Goal: Task Accomplishment & Management: Manage account settings

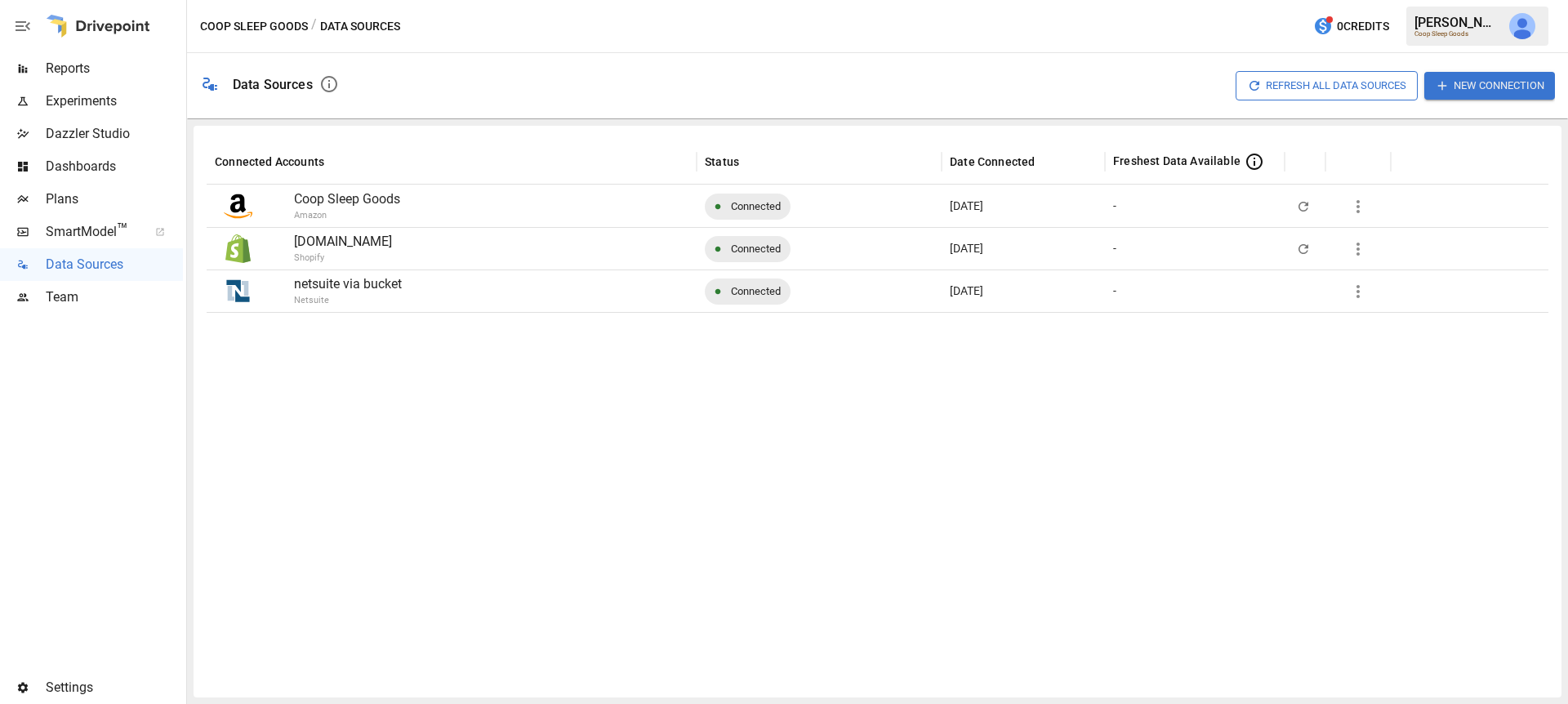
click at [578, 290] on p "netsuite via bucket" at bounding box center [491, 284] width 395 height 19
click at [1086, 289] on div "[DATE]" at bounding box center [1023, 290] width 163 height 43
click at [1365, 287] on icon "button" at bounding box center [1358, 291] width 19 height 19
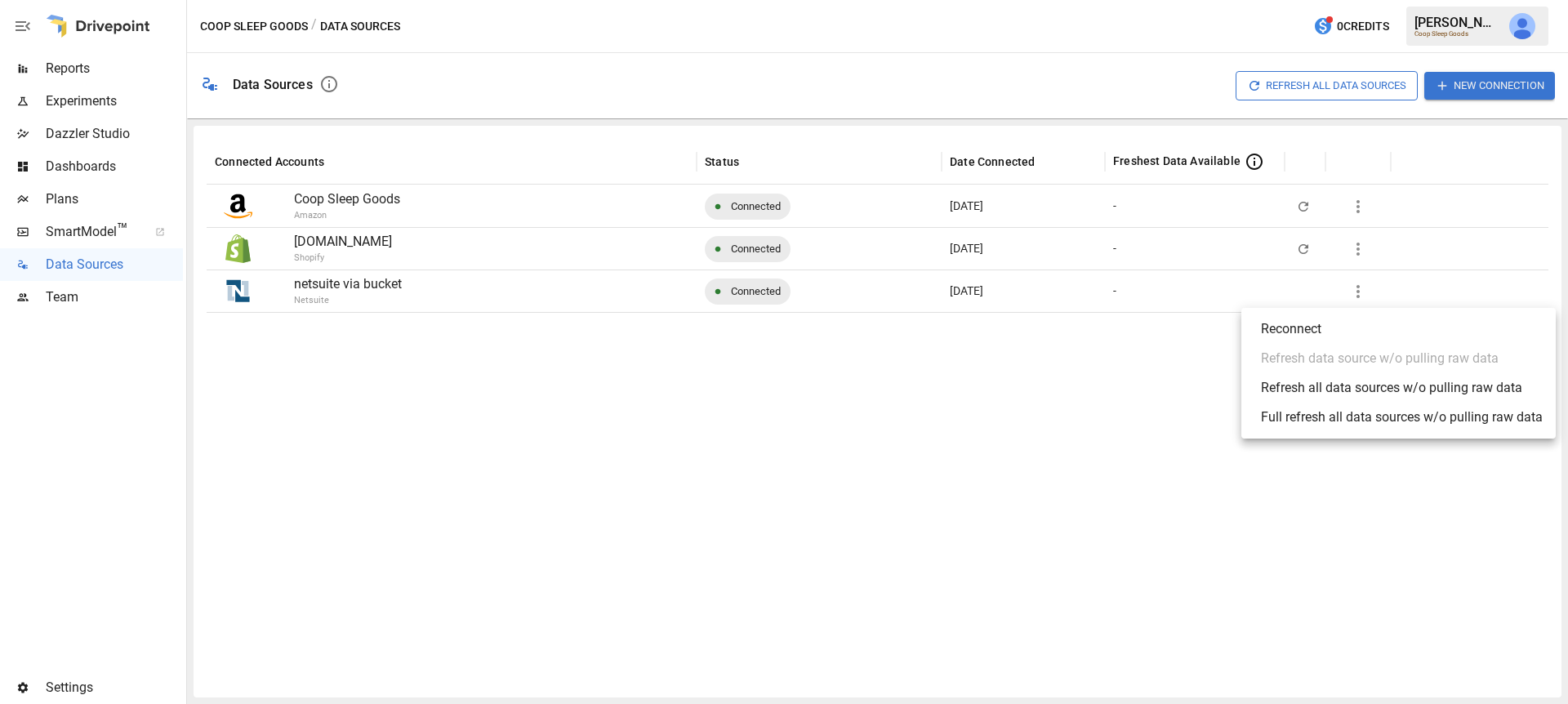
click at [1217, 301] on div at bounding box center [784, 352] width 1568 height 704
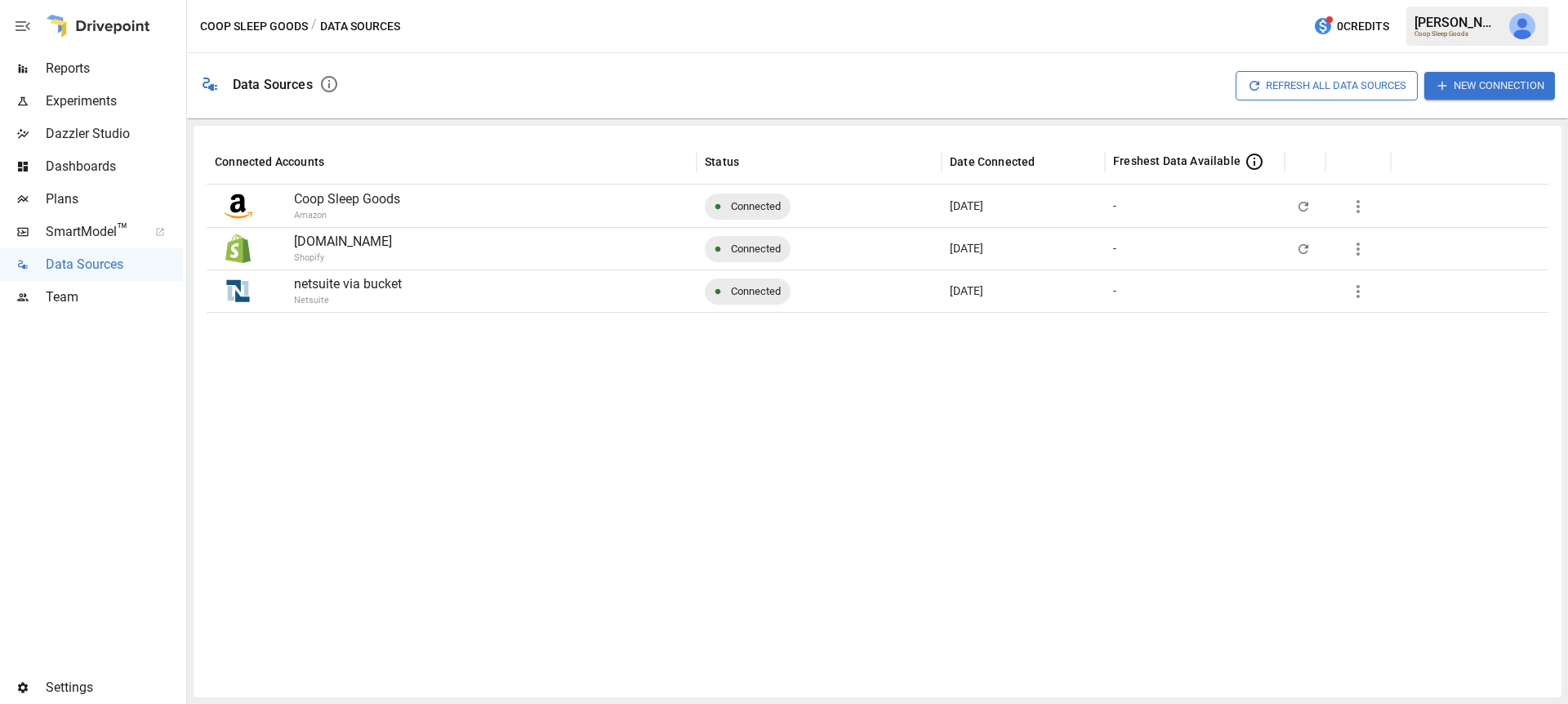
click at [1365, 290] on icon "button" at bounding box center [1358, 291] width 19 height 19
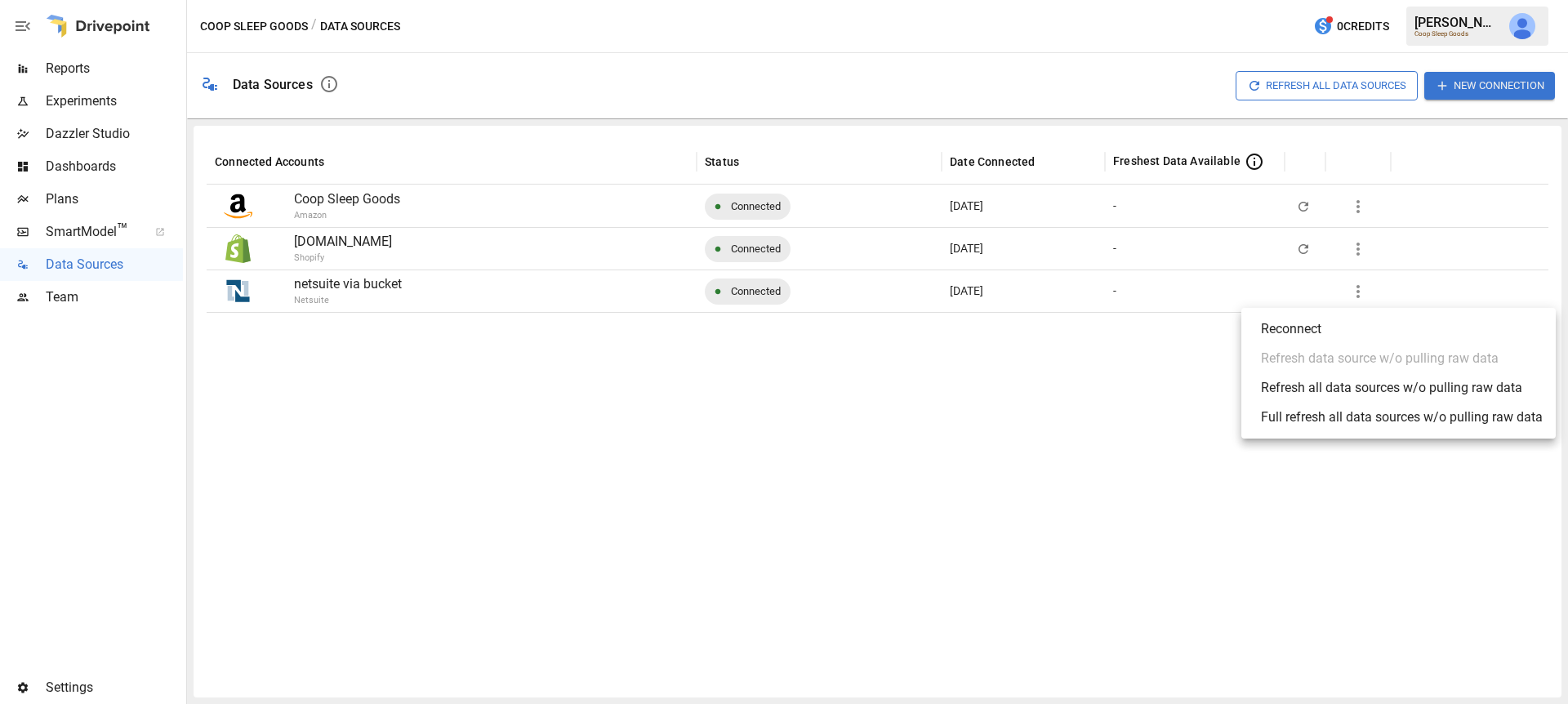
click at [1323, 329] on li "Reconnect" at bounding box center [1398, 329] width 314 height 29
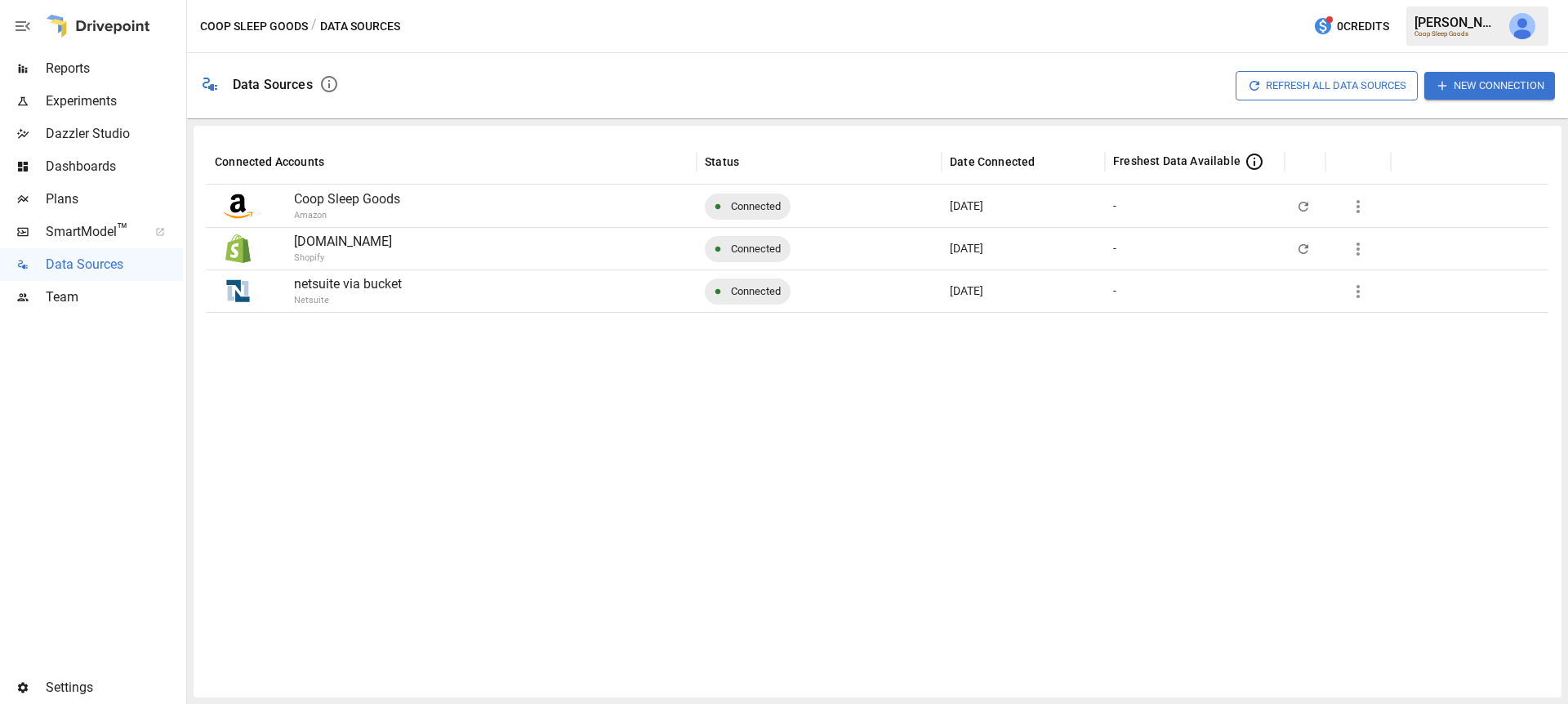
click at [1353, 290] on icon "button" at bounding box center [1358, 291] width 19 height 19
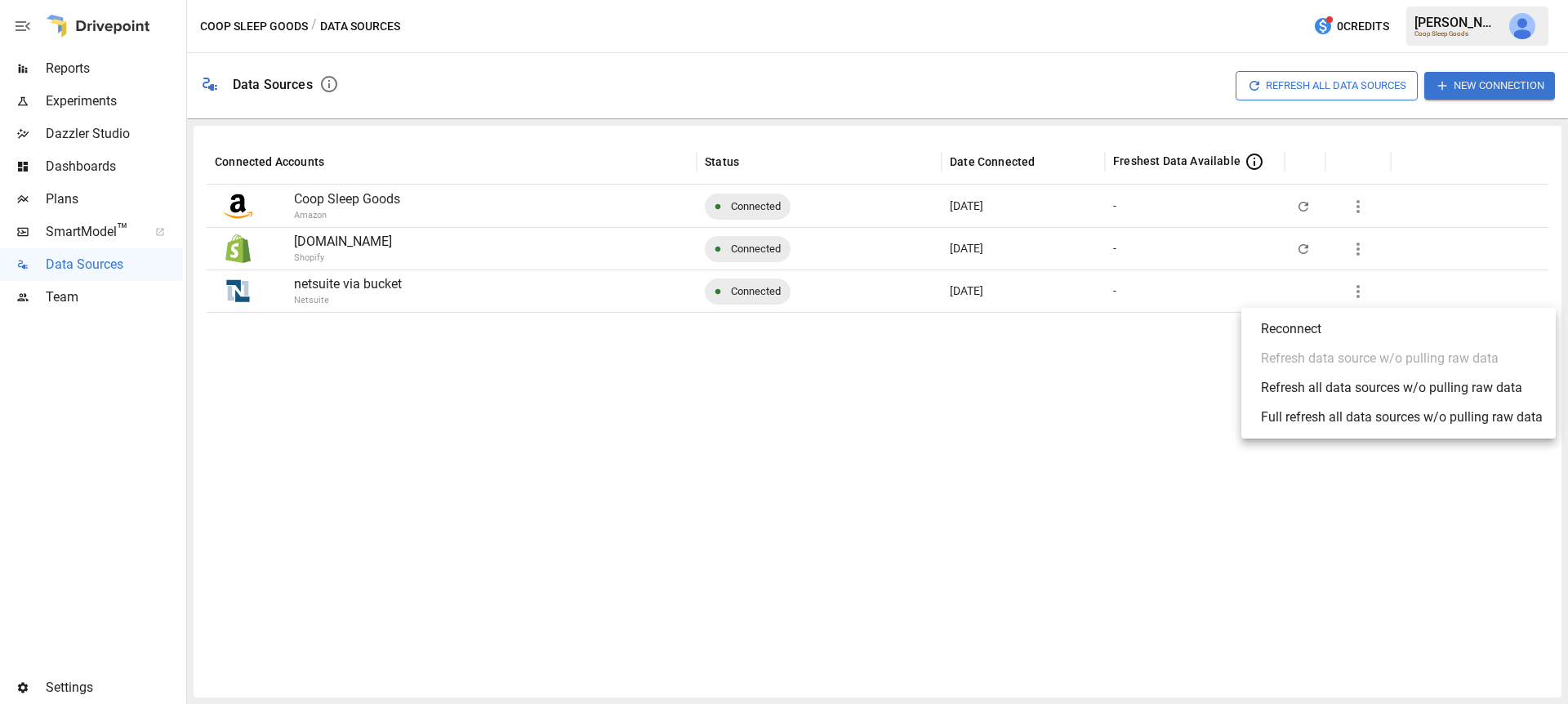
click at [1331, 321] on li "Reconnect" at bounding box center [1398, 329] width 314 height 29
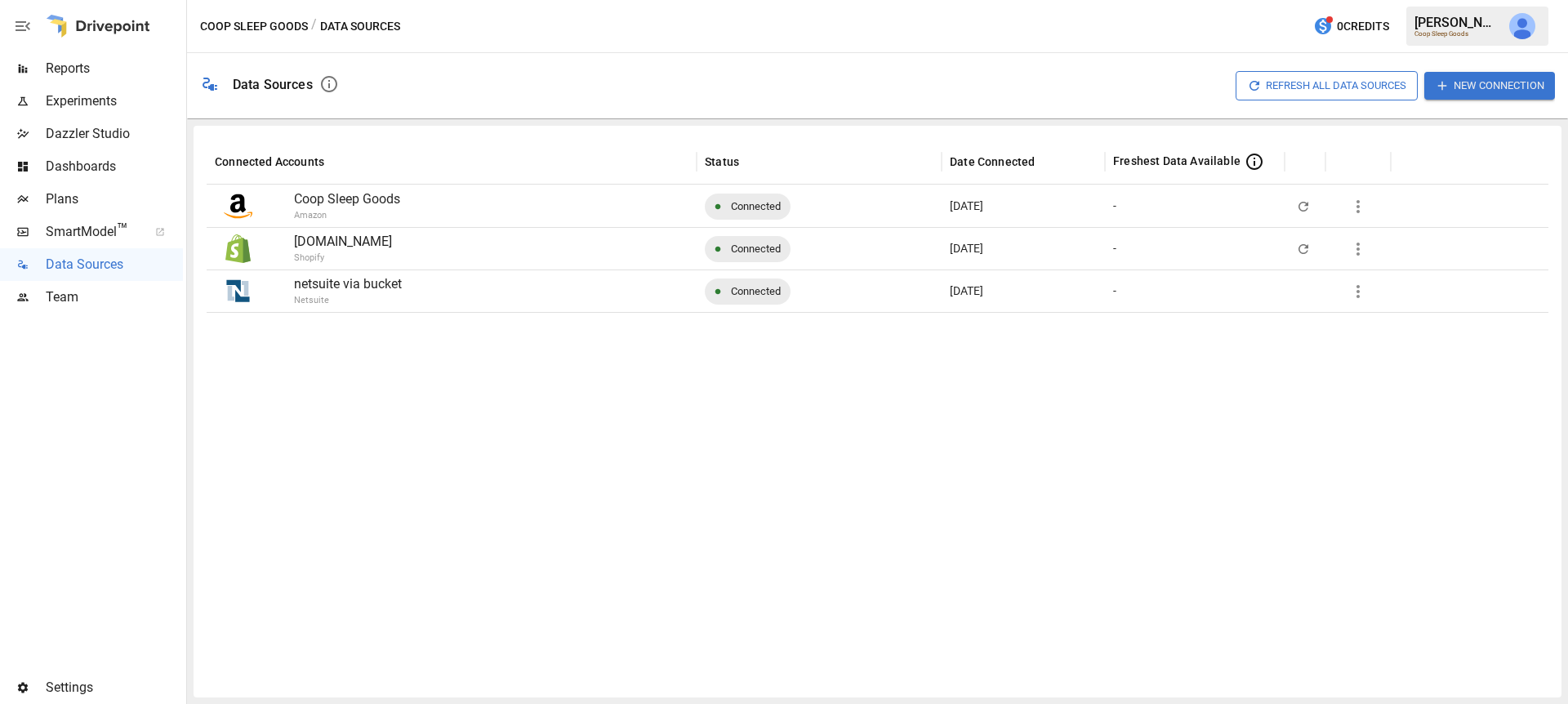
click at [1185, 394] on div at bounding box center [877, 498] width 1342 height 373
click at [630, 310] on div "netsuite via bucket Netsuite" at bounding box center [491, 290] width 395 height 42
click at [630, 305] on p "Netsuite" at bounding box center [535, 301] width 482 height 14
click at [738, 518] on div at bounding box center [877, 498] width 1342 height 373
click at [65, 679] on span "Settings" at bounding box center [114, 688] width 137 height 19
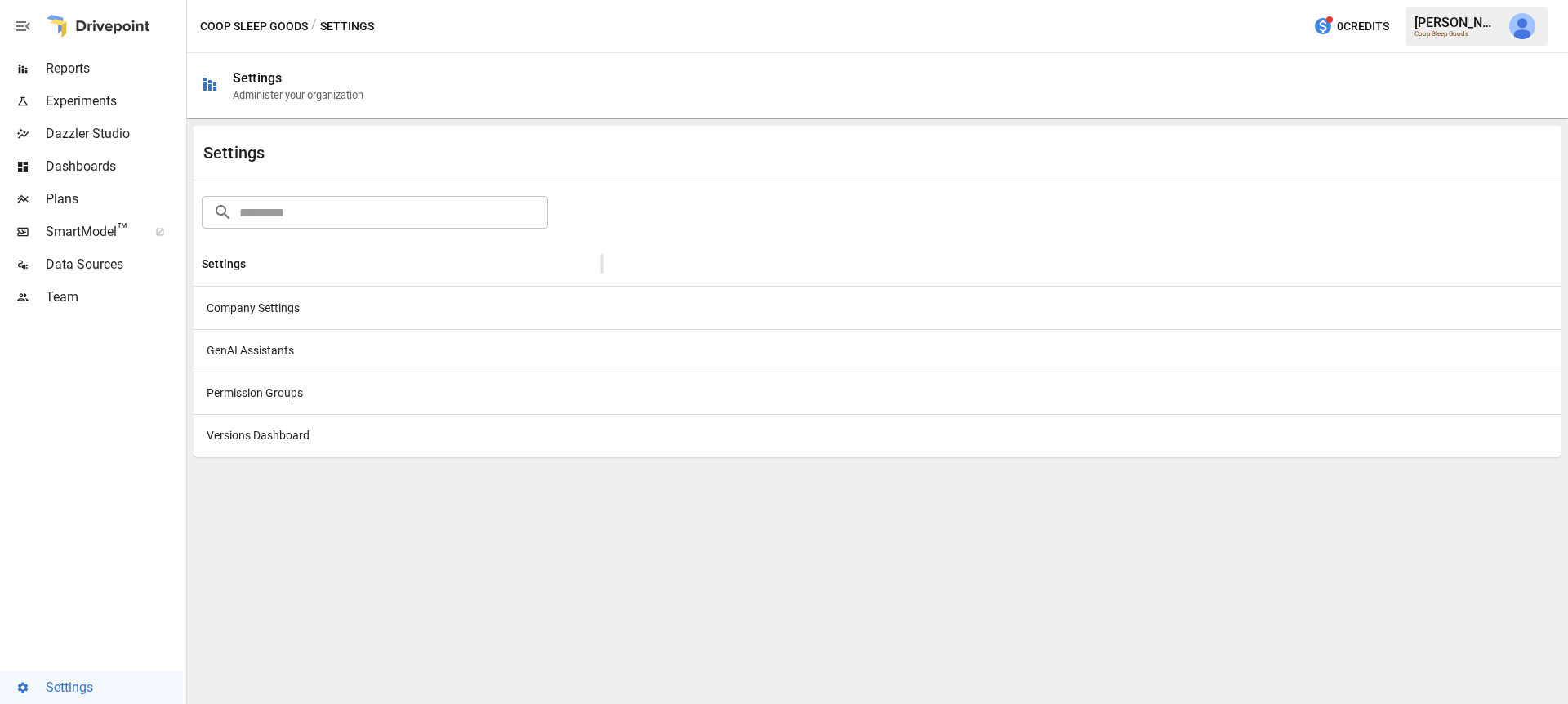
click at [465, 299] on div "Company Settings" at bounding box center [398, 308] width 408 height 43
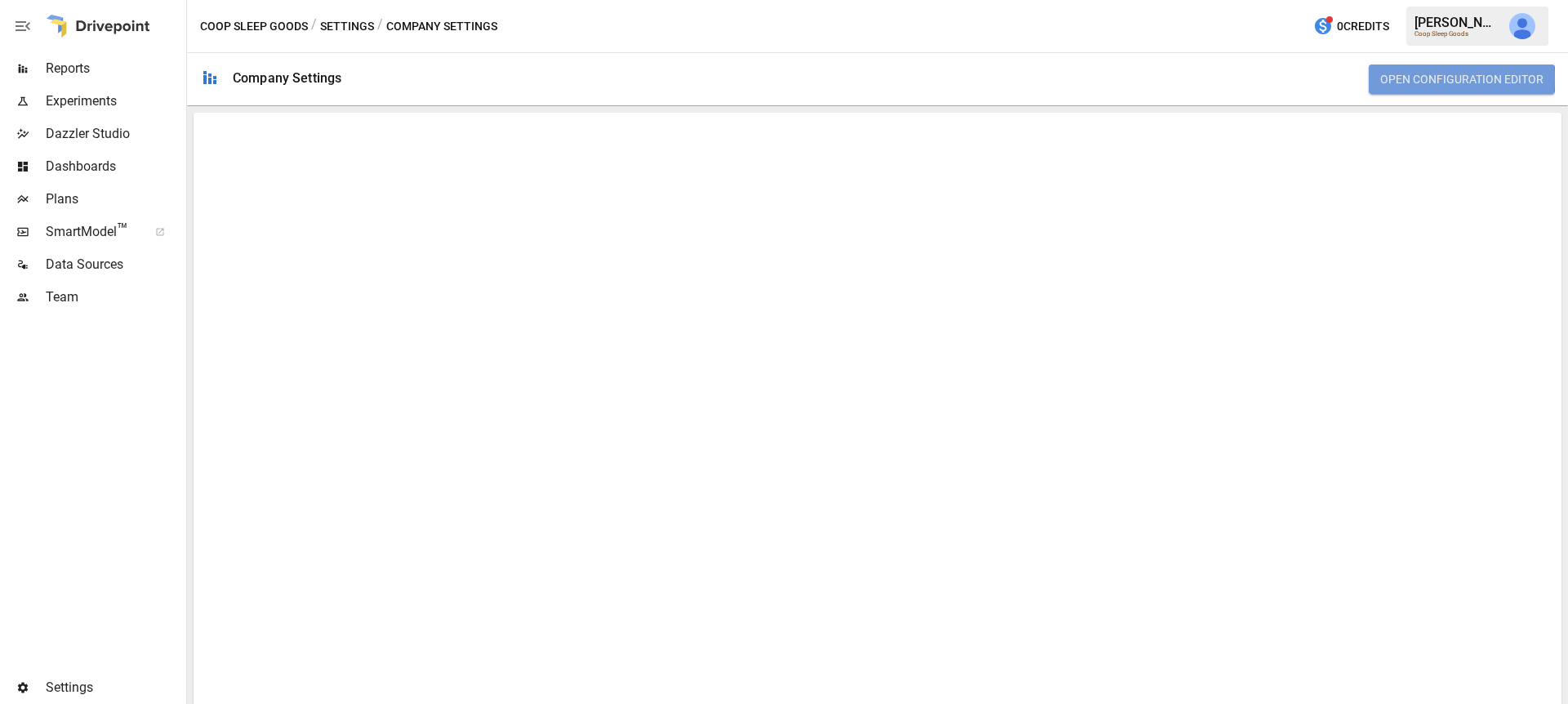
click at [1398, 79] on button "Open Configuration Editor" at bounding box center [1462, 79] width 186 height 29
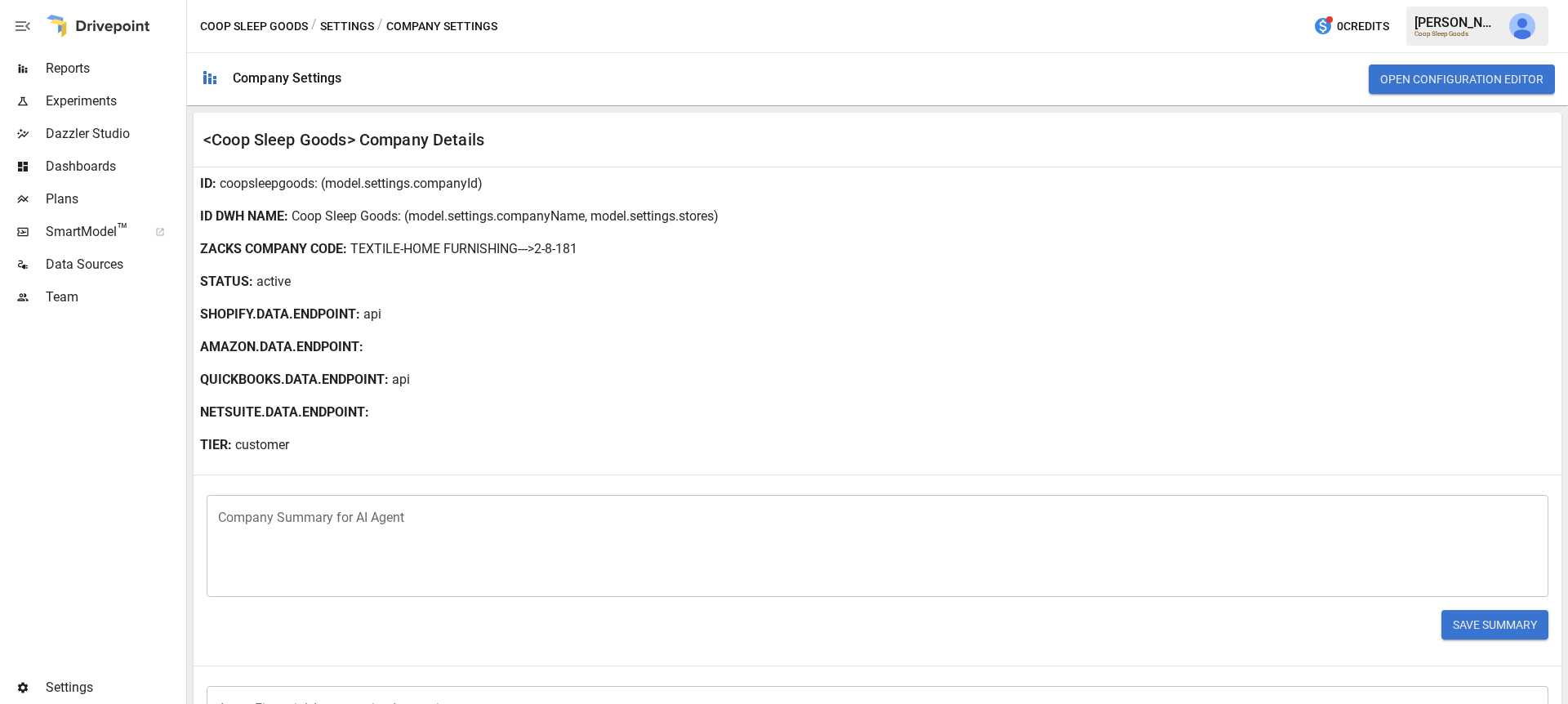
click at [79, 685] on span "Settings" at bounding box center [114, 688] width 137 height 19
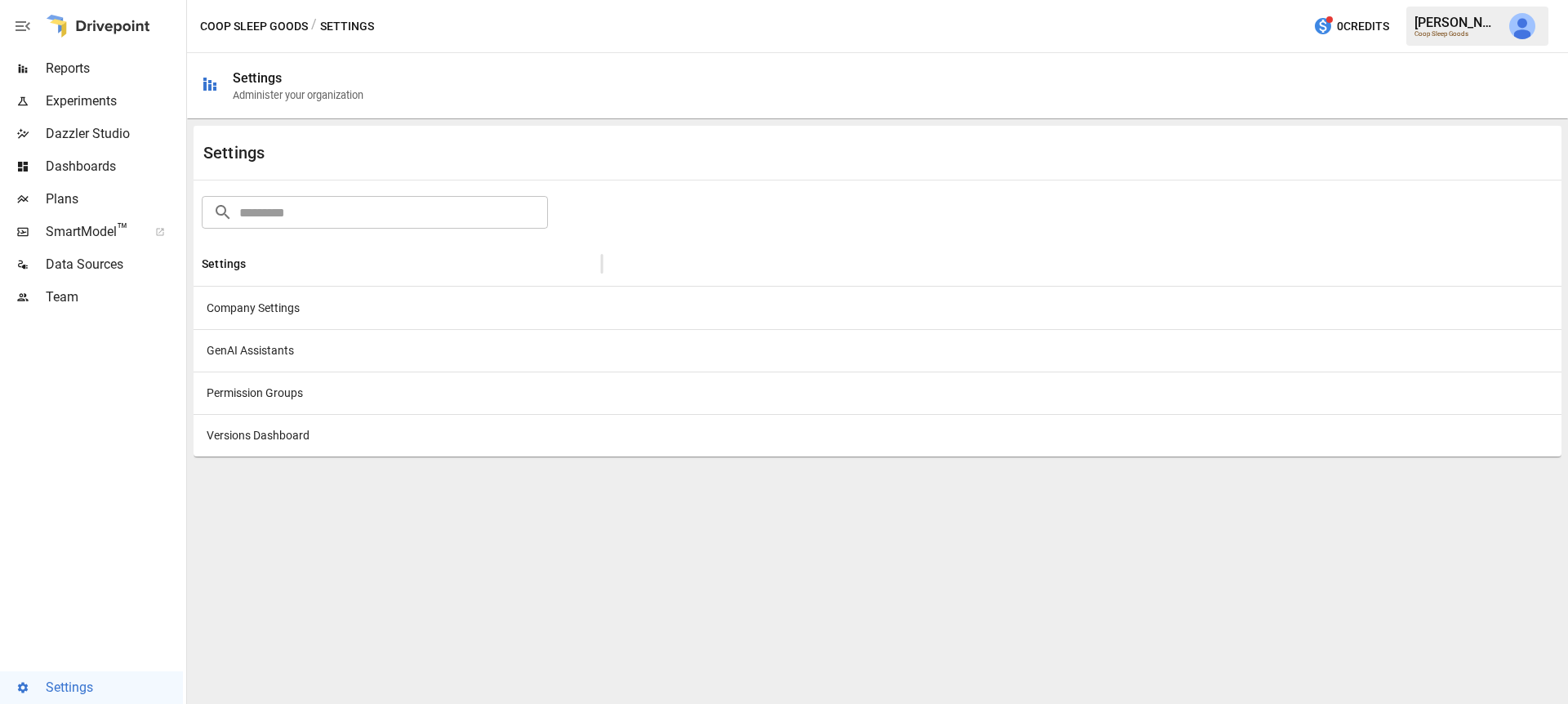
click at [490, 300] on div "Company Settings" at bounding box center [398, 308] width 408 height 43
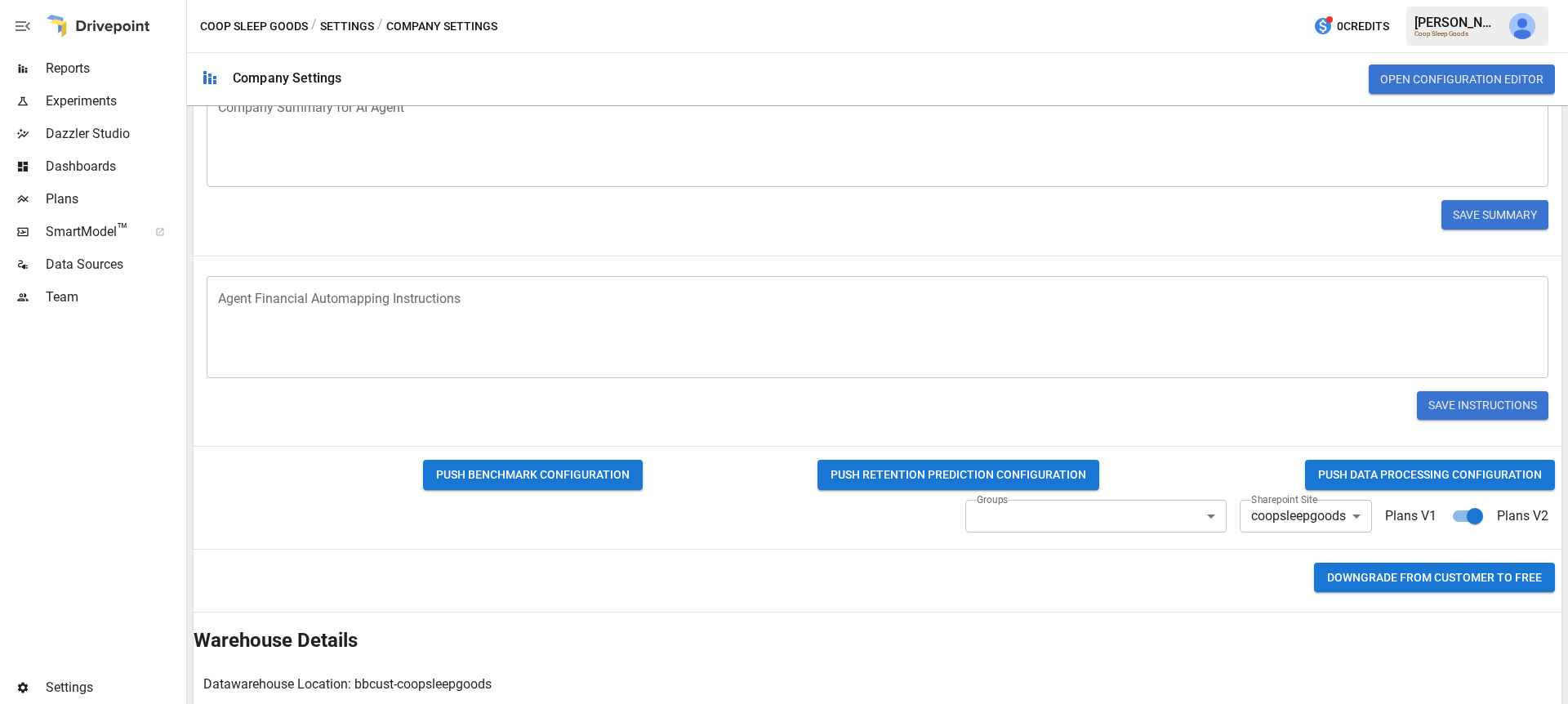
scroll to position [472, 0]
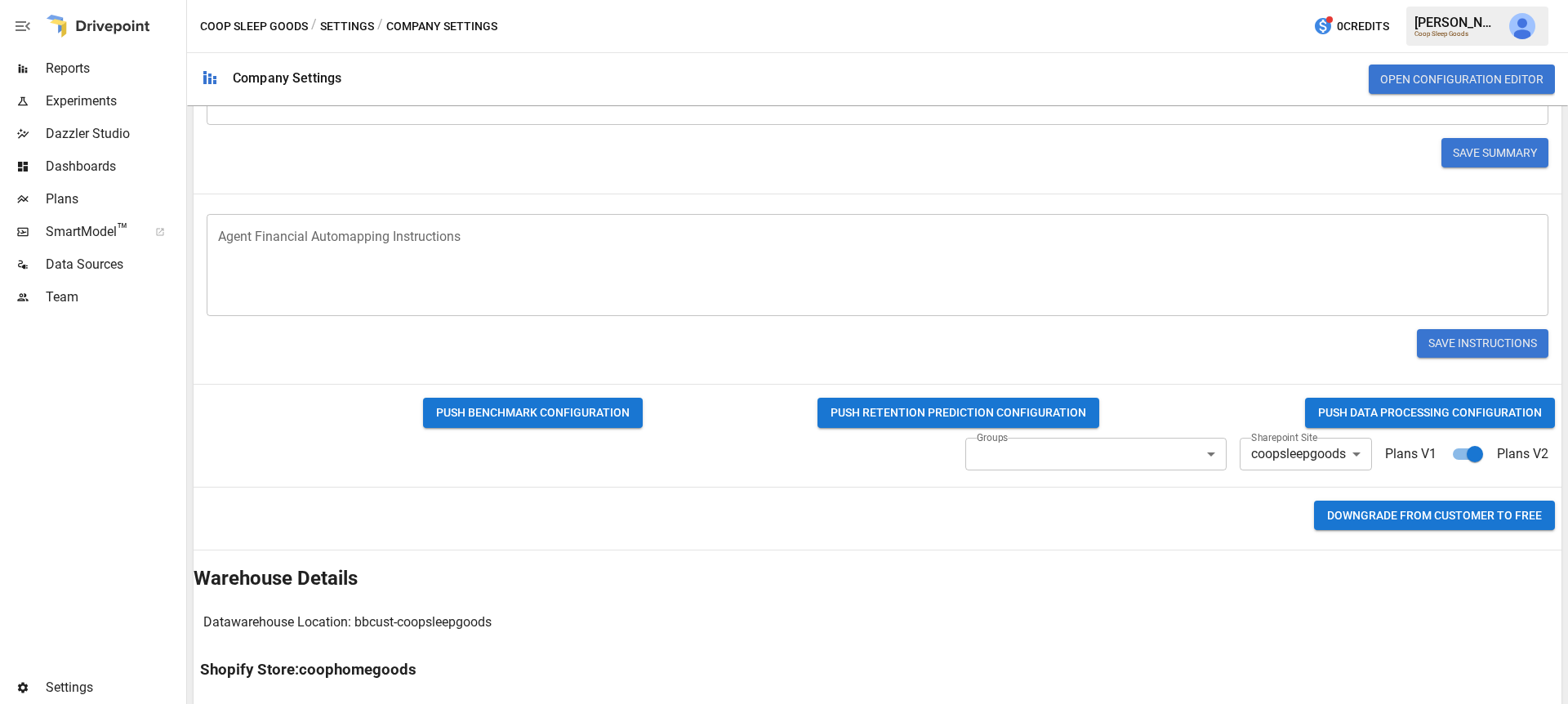
click at [1341, 411] on button "PUSH DATA PROCESSING CONFIGURATION" at bounding box center [1430, 413] width 250 height 30
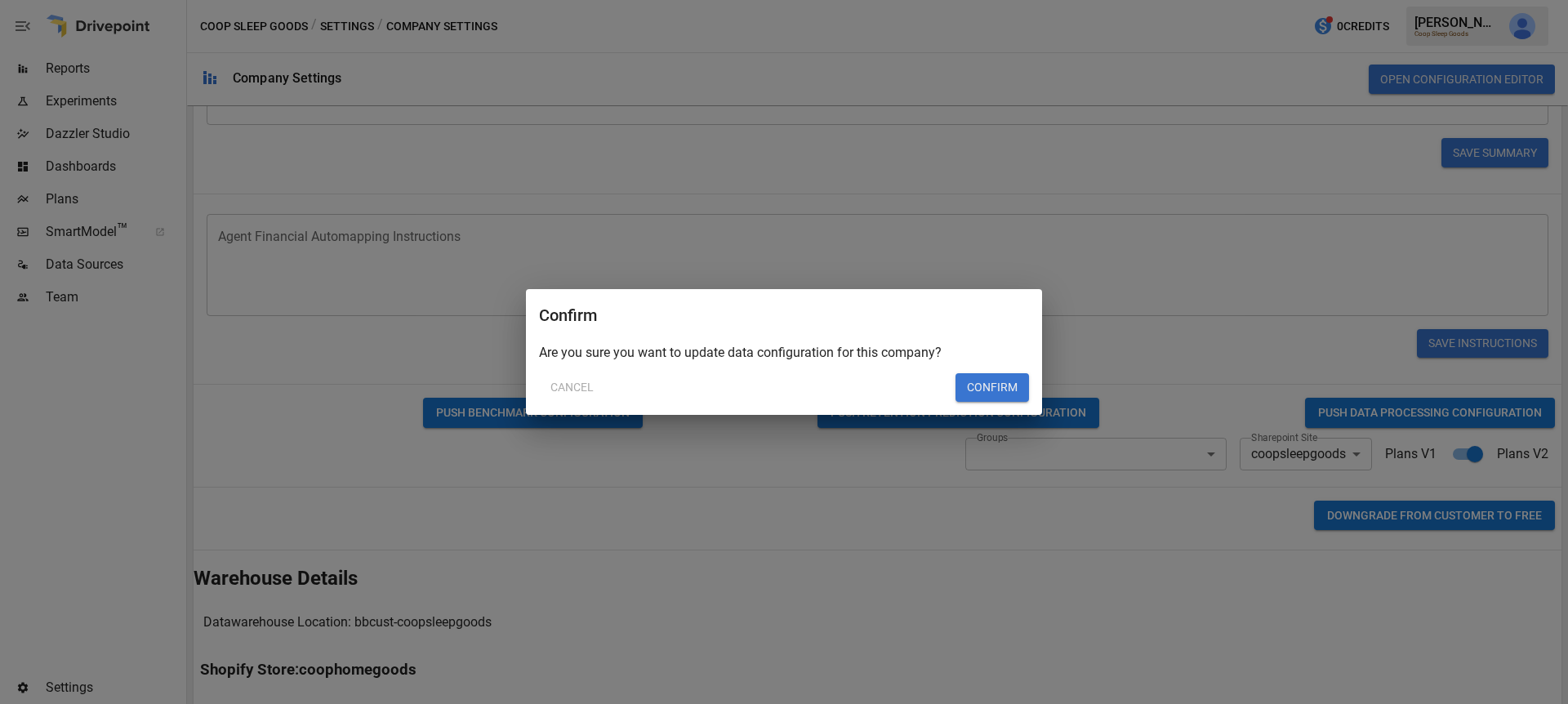
click at [1003, 393] on button "Confirm" at bounding box center [992, 388] width 73 height 29
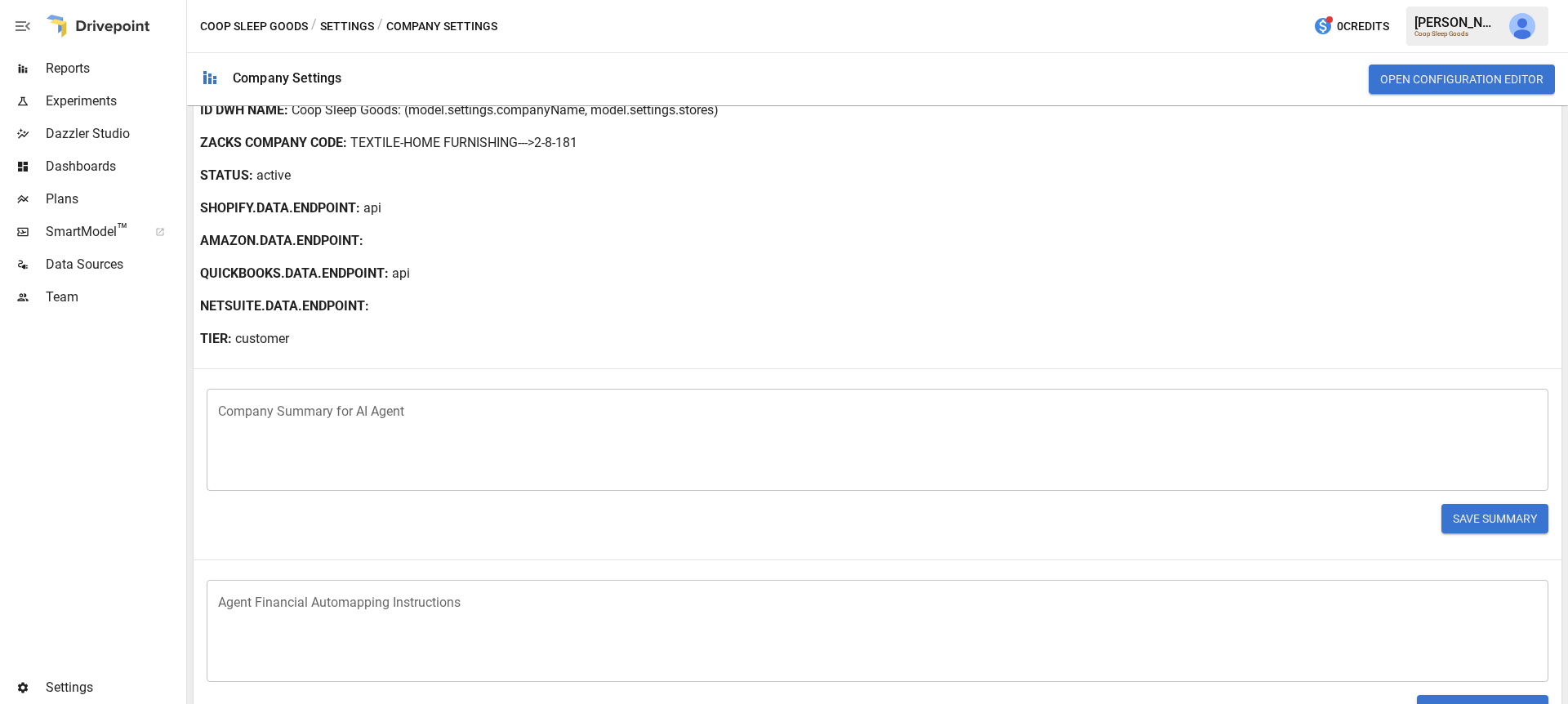
scroll to position [0, 0]
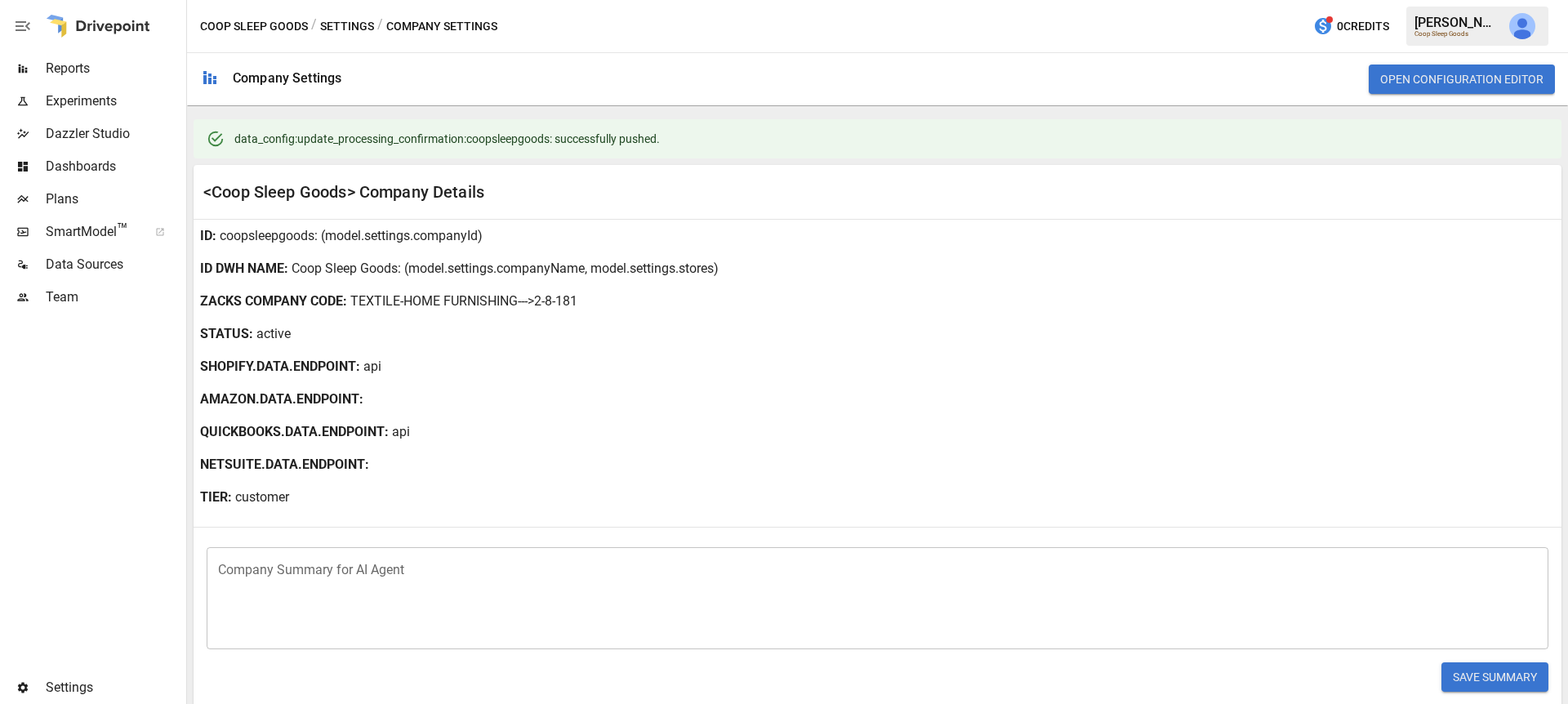
click at [111, 267] on span "Data Sources" at bounding box center [114, 265] width 137 height 19
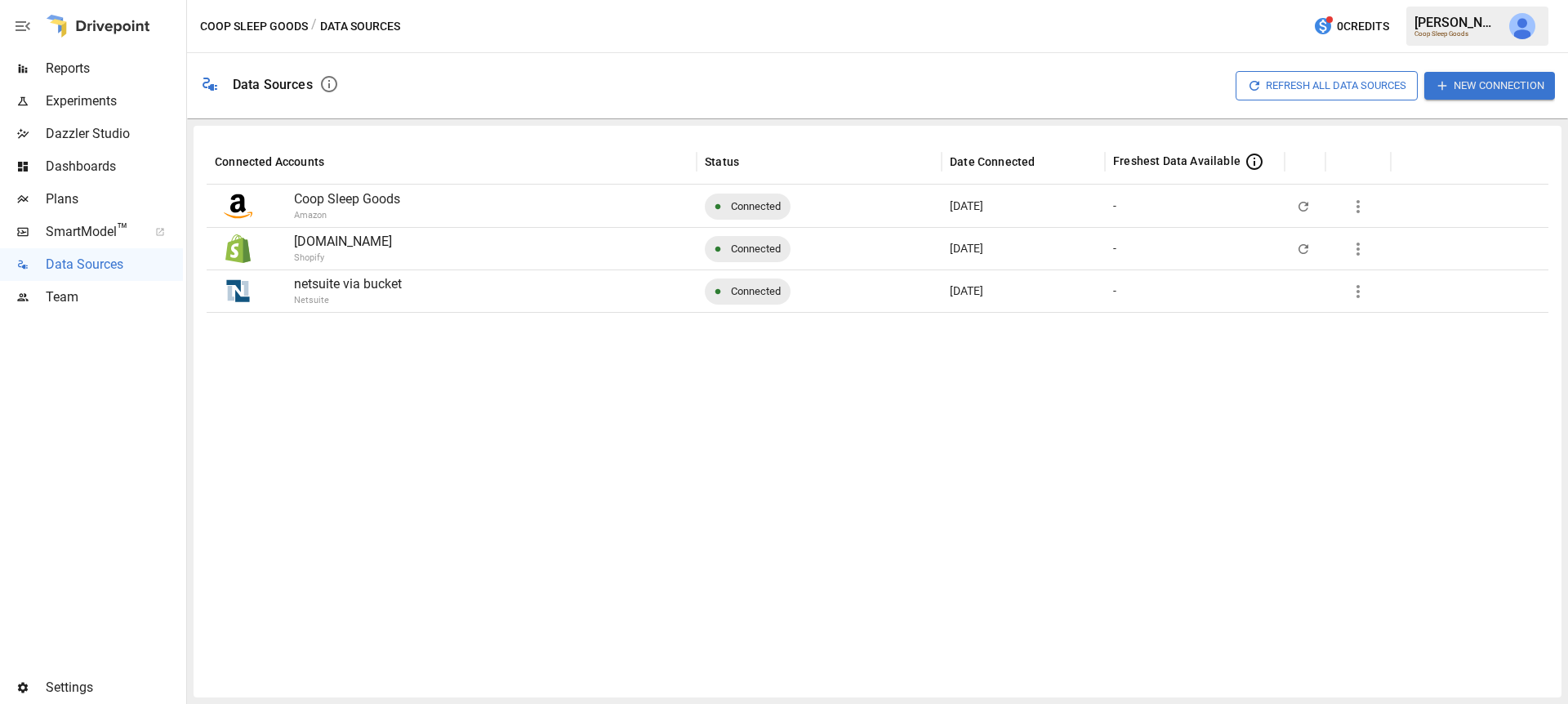
click at [1379, 89] on button "Refresh All Data Sources" at bounding box center [1327, 85] width 182 height 28
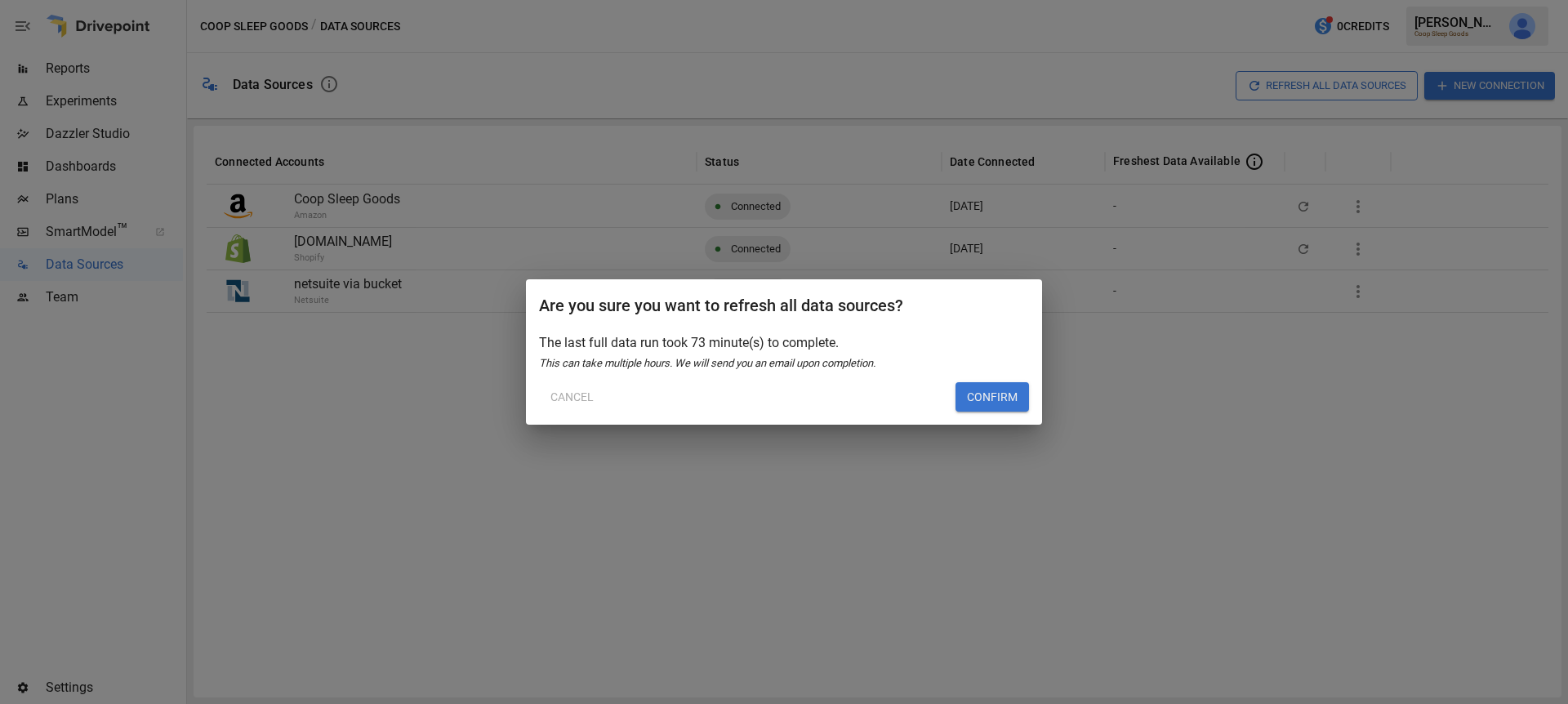
click at [555, 406] on button "Cancel" at bounding box center [572, 397] width 66 height 29
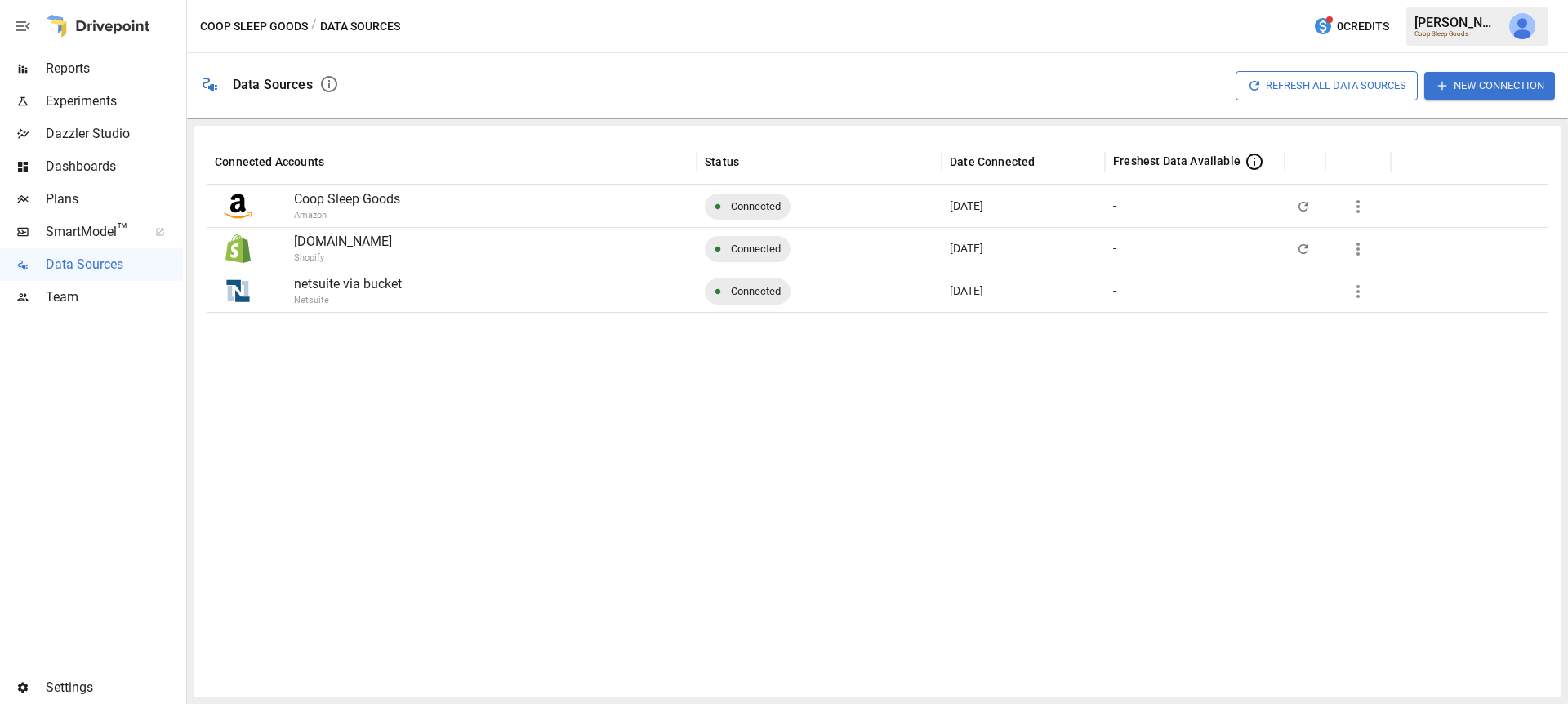
click at [1357, 282] on icon "button" at bounding box center [1358, 291] width 19 height 19
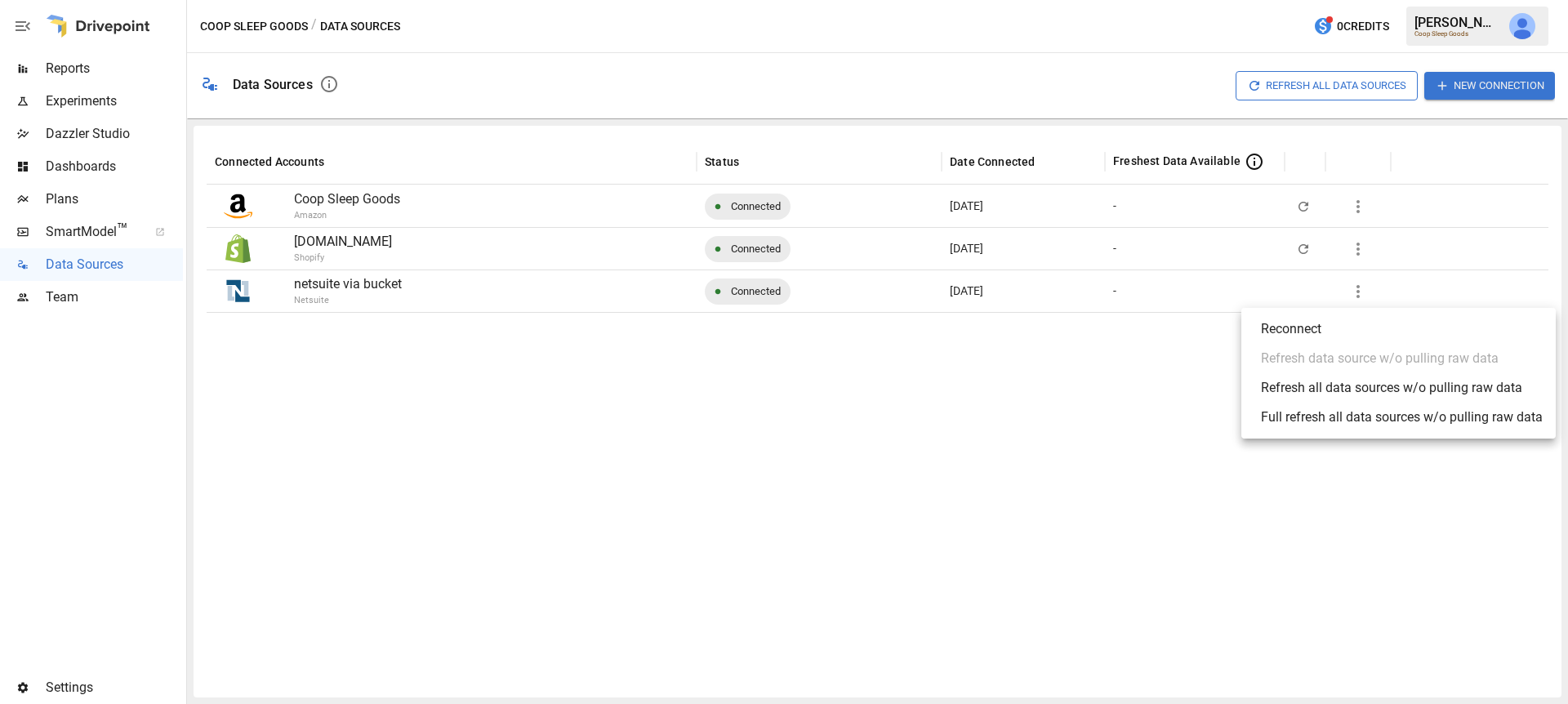
click at [1342, 391] on div "Refresh all data sources w/o pulling raw data" at bounding box center [1391, 388] width 261 height 19
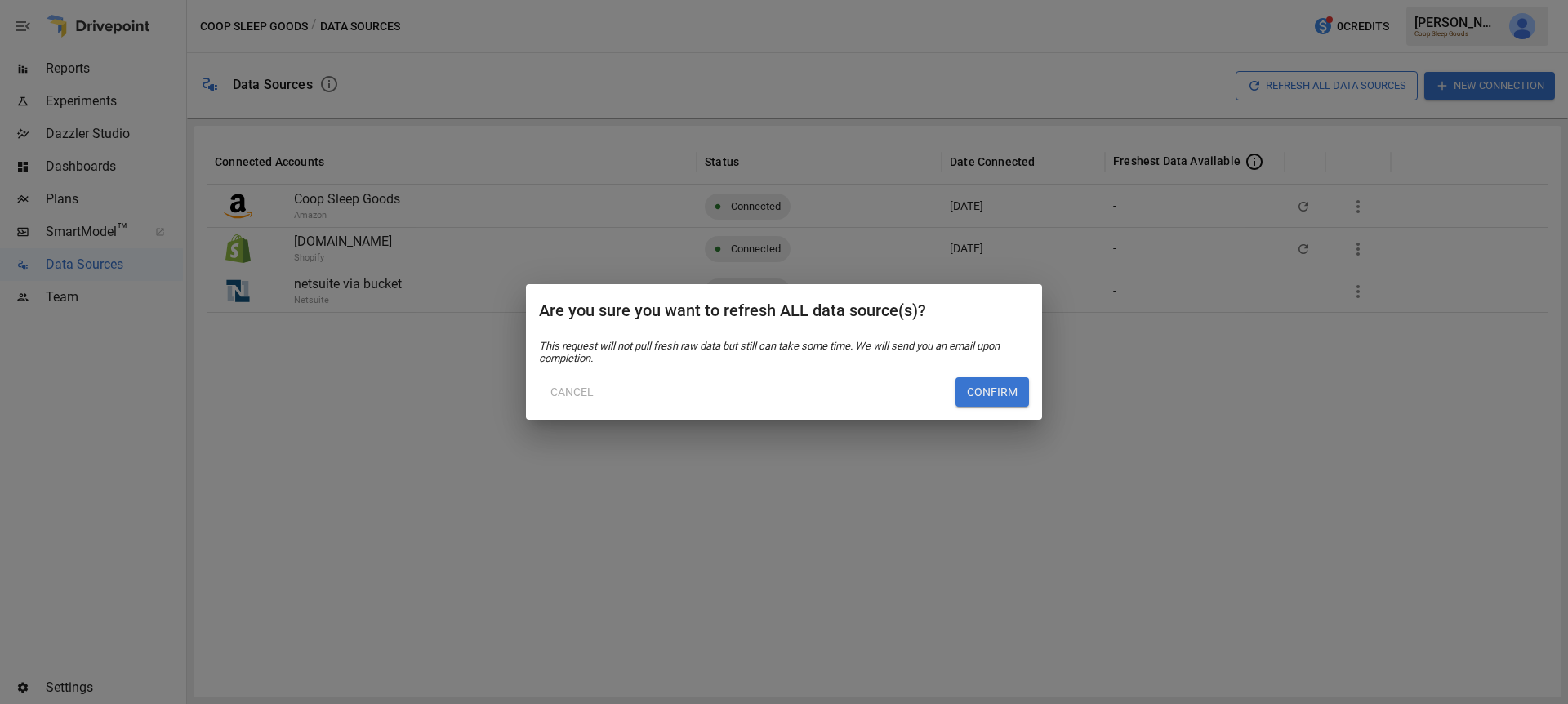
click at [1008, 389] on button "Confirm" at bounding box center [992, 391] width 73 height 29
